Goal: Transaction & Acquisition: Book appointment/travel/reservation

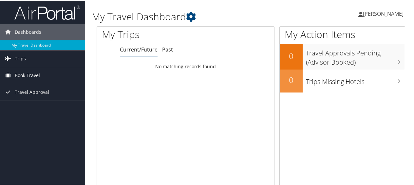
click at [31, 75] on span "Book Travel" at bounding box center [27, 74] width 25 height 16
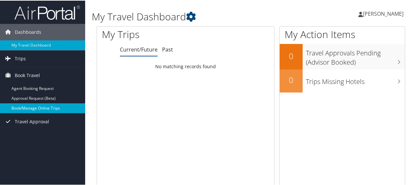
click at [34, 105] on link "Book/Manage Online Trips" at bounding box center [42, 107] width 85 height 10
